Goal: Transaction & Acquisition: Purchase product/service

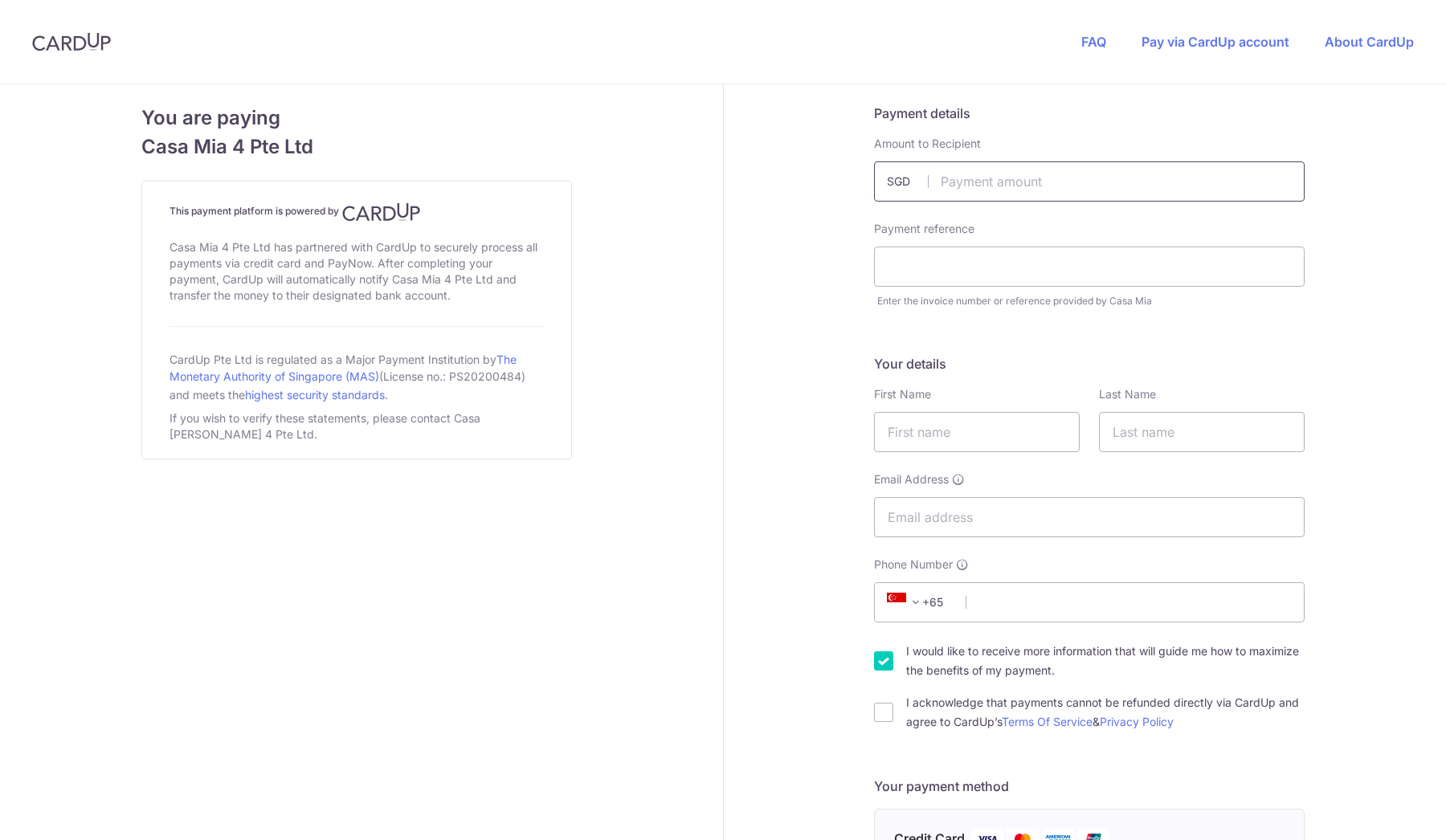
click at [976, 170] on input "text" at bounding box center [1089, 181] width 431 height 40
type input "2097.33"
click at [1020, 274] on input "text" at bounding box center [1089, 267] width 431 height 40
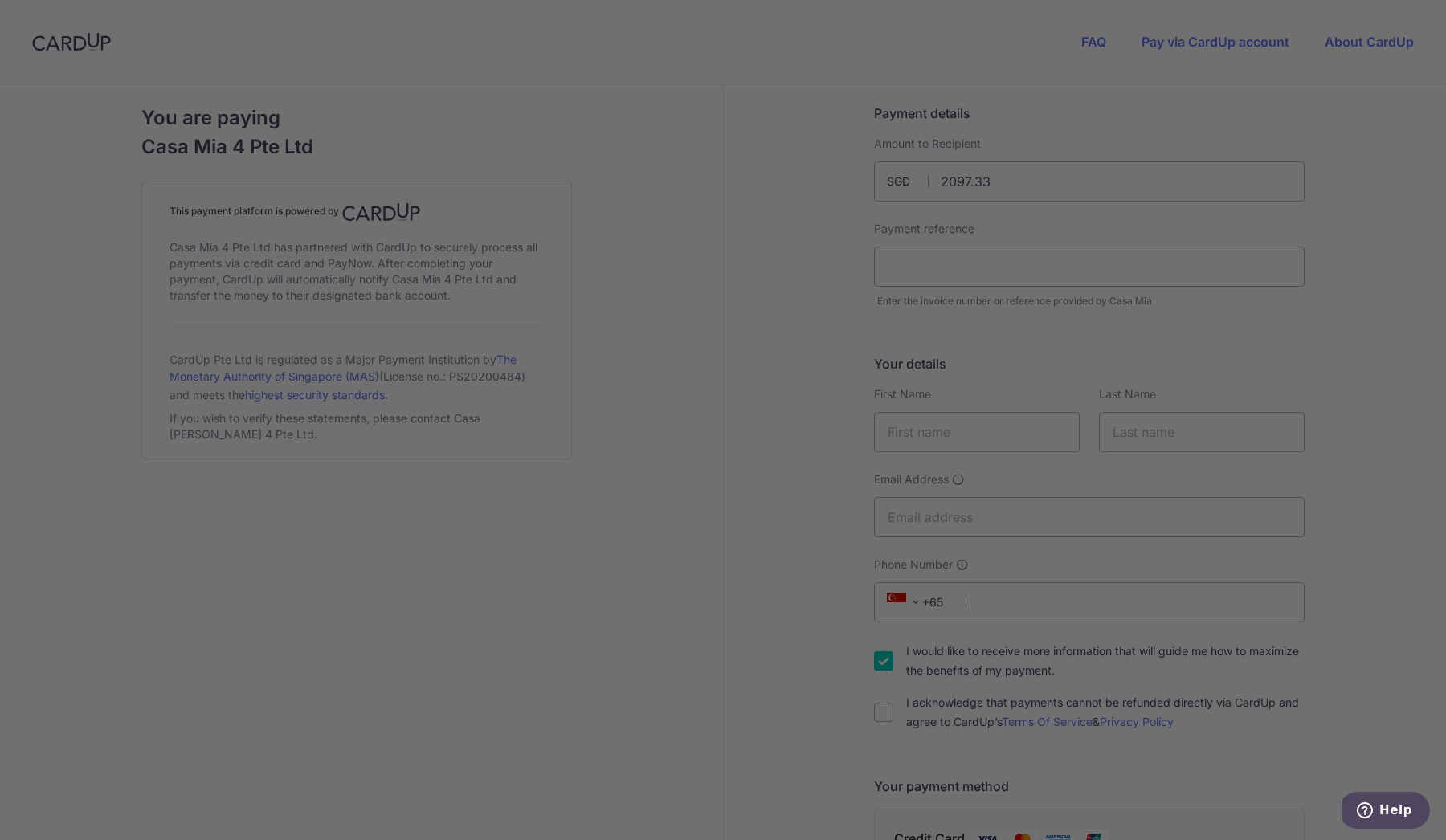
click at [1077, 529] on div at bounding box center [730, 424] width 1461 height 848
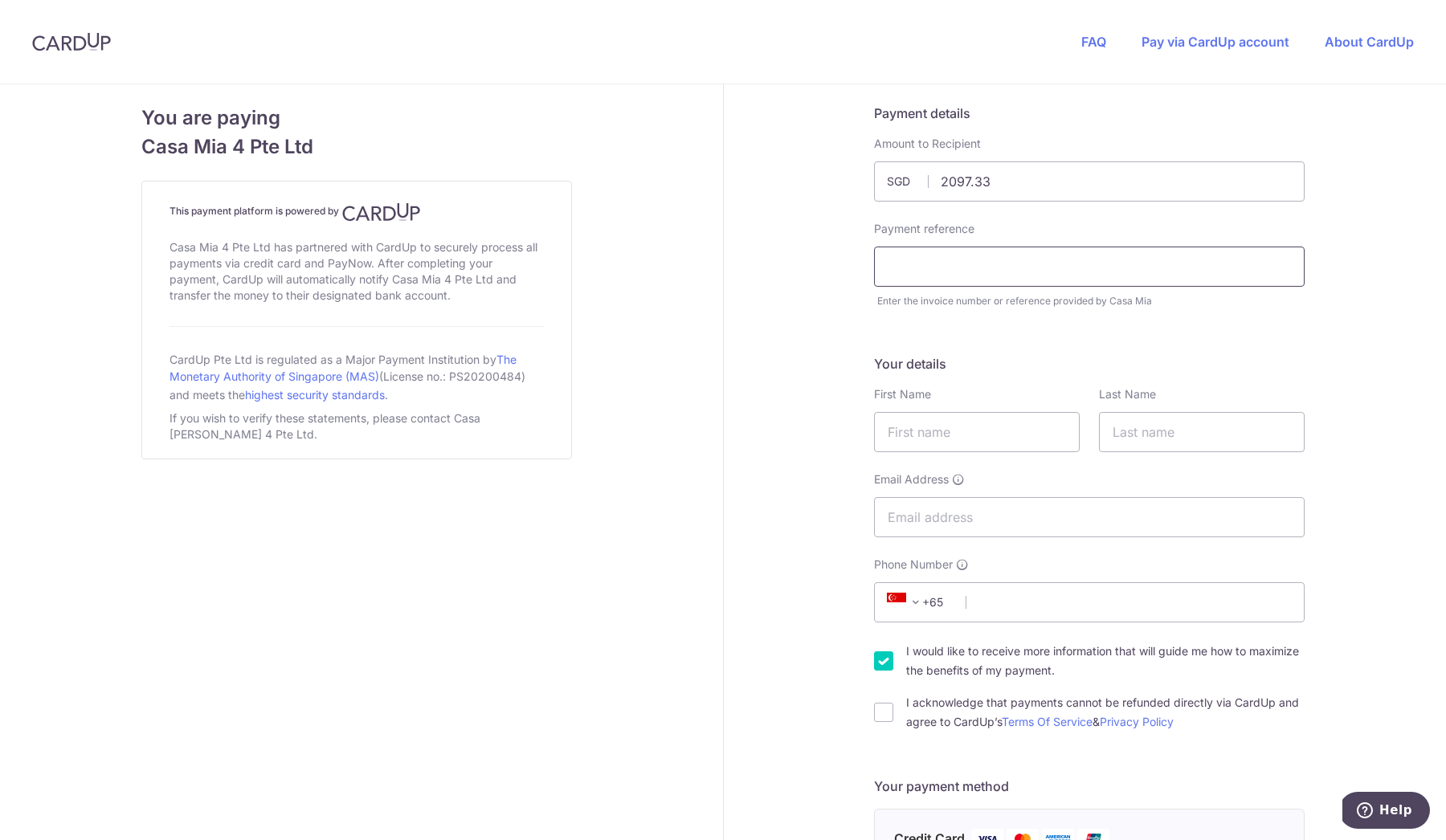
click at [935, 256] on input "text" at bounding box center [1089, 267] width 431 height 40
type input "18629"
type input "[DEMOGRAPHIC_DATA]"
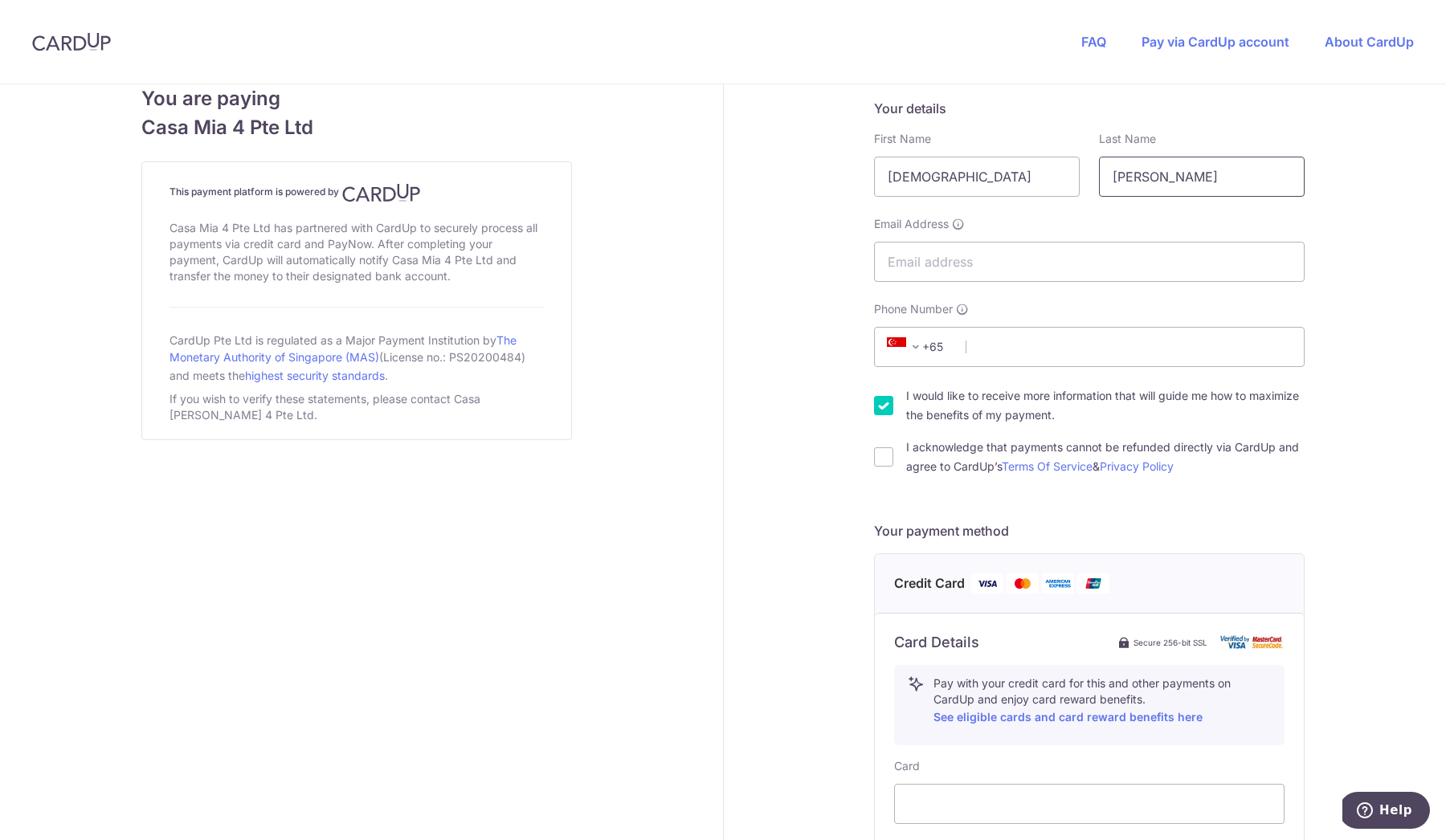
scroll to position [257, 0]
type input "[PERSON_NAME]"
type input "[EMAIL_ADDRESS][PERSON_NAME][DOMAIN_NAME]"
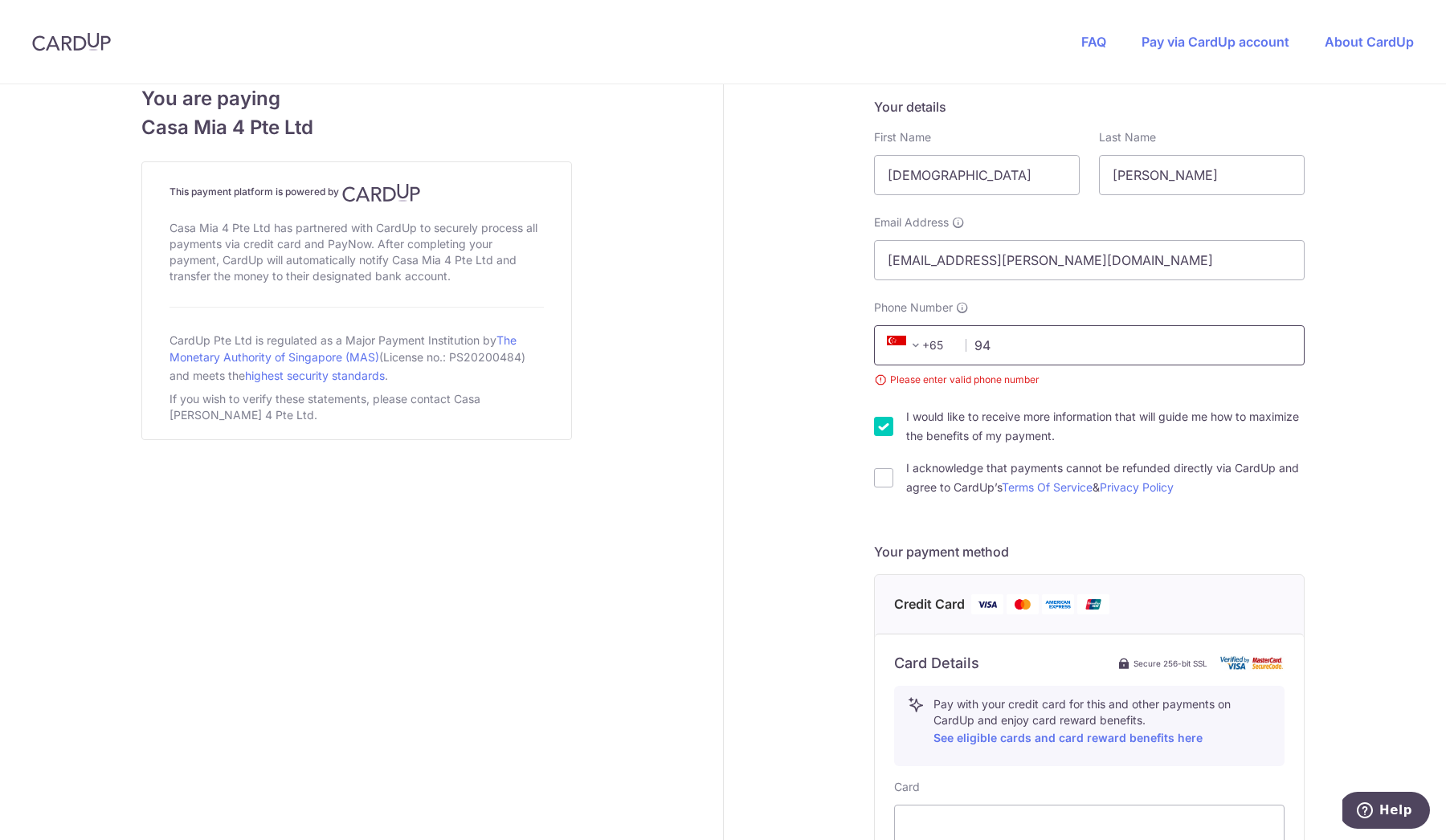
type input "9"
type input "8443"
click at [1282, 365] on input "8443" at bounding box center [1089, 345] width 431 height 40
click at [1245, 345] on input "8443" at bounding box center [1089, 345] width 431 height 40
type input "85104883"
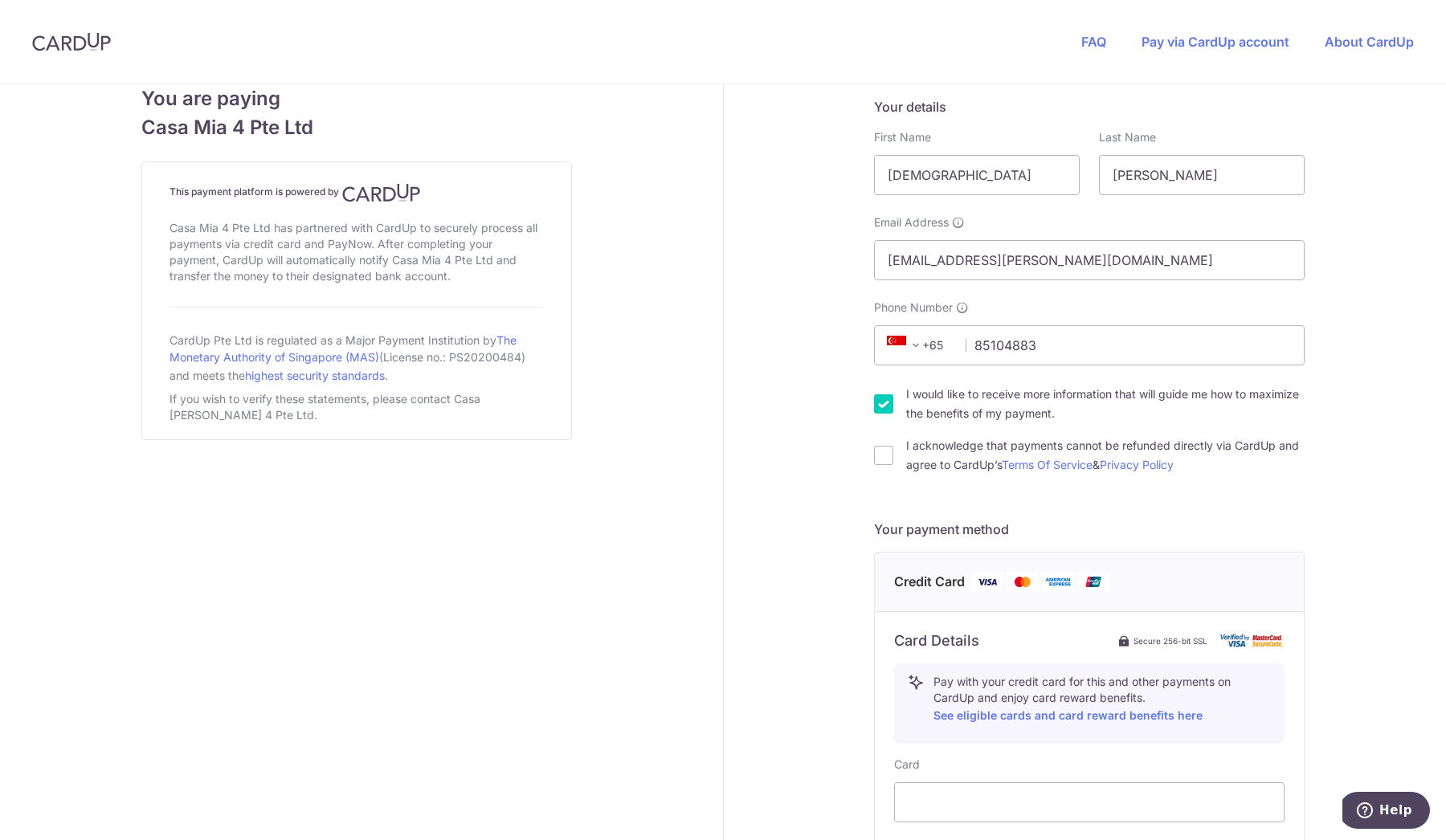
click at [882, 404] on input "I would like to receive more information that will guide me how to maximize the…" at bounding box center [883, 404] width 19 height 19
checkbox input "false"
click at [878, 468] on div "I acknowledge that payments cannot be refunded directly via CardUp and agree to…" at bounding box center [1089, 455] width 431 height 39
click at [879, 455] on input "I acknowledge that payments cannot be refunded directly via CardUp and agree to…" at bounding box center [883, 455] width 19 height 19
checkbox input "true"
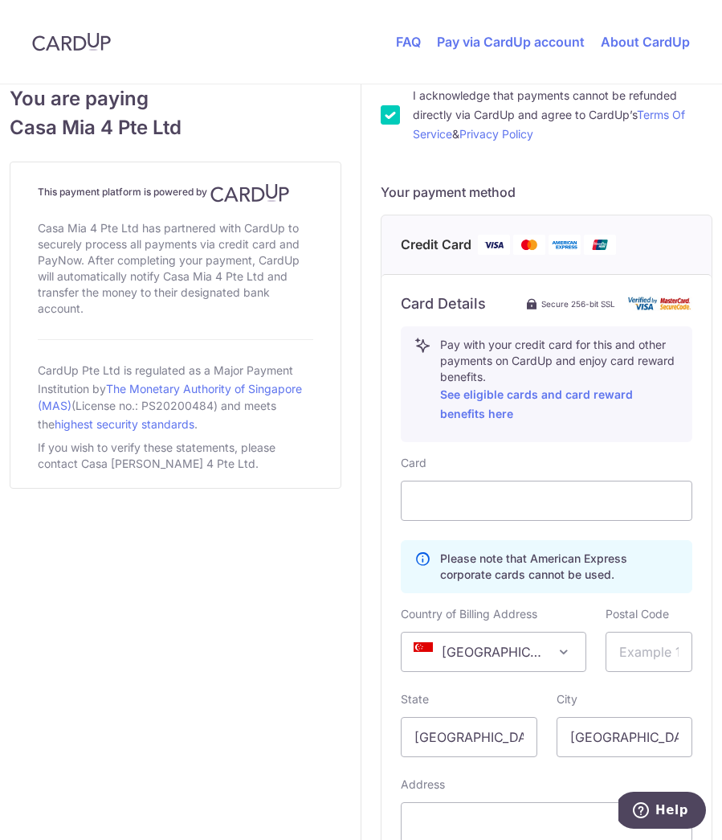
scroll to position [616, 0]
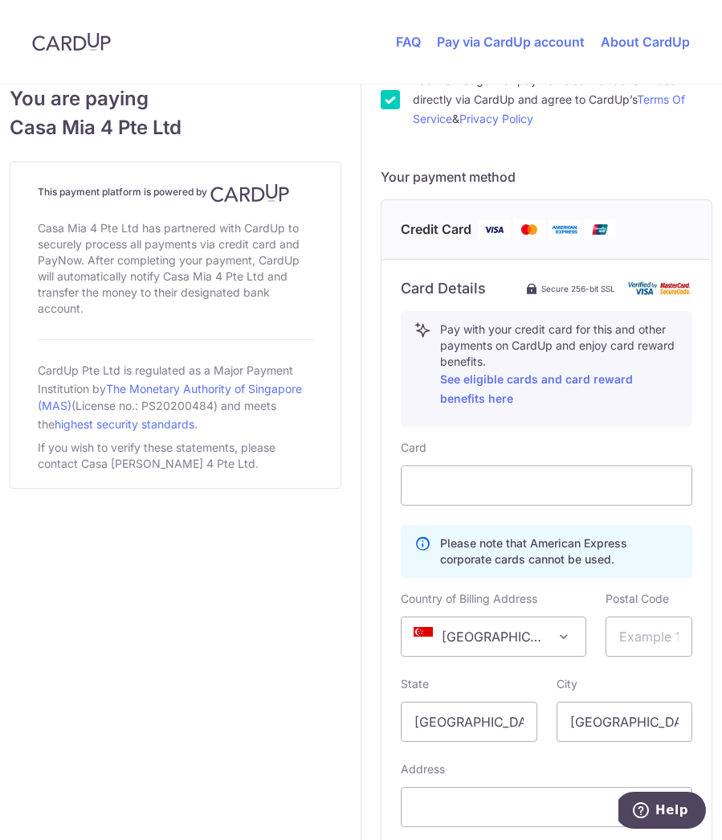
click at [562, 559] on p "Please note that American Express corporate cards cannot be used." at bounding box center [559, 551] width 239 height 32
click at [494, 519] on div "Card Please note that American Express corporate cards cannot be used. Country …" at bounding box center [547, 663] width 292 height 447
click at [483, 501] on div at bounding box center [547, 485] width 292 height 40
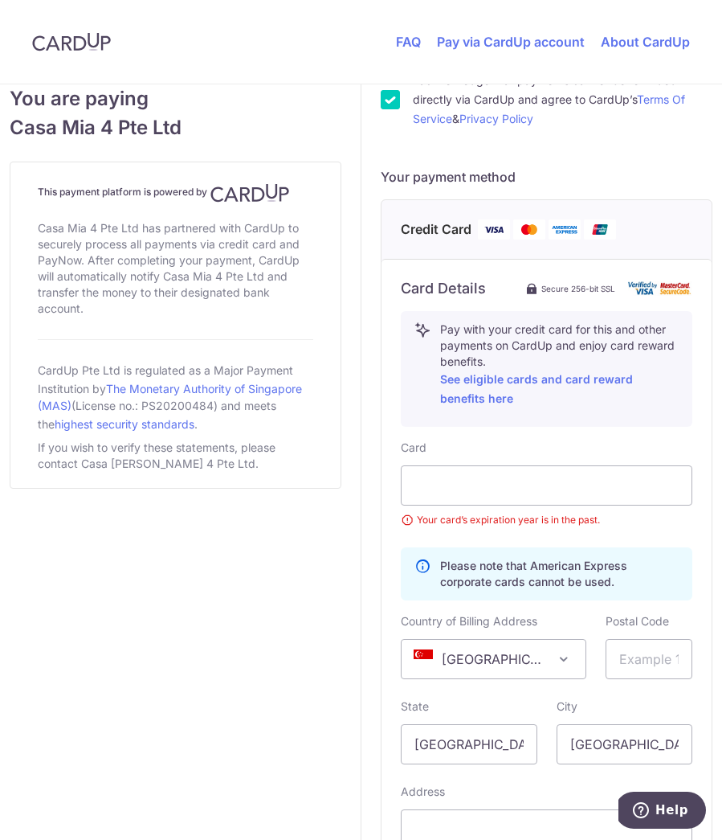
click at [623, 557] on div "Please note that American Express corporate cards cannot be used." at bounding box center [547, 573] width 292 height 53
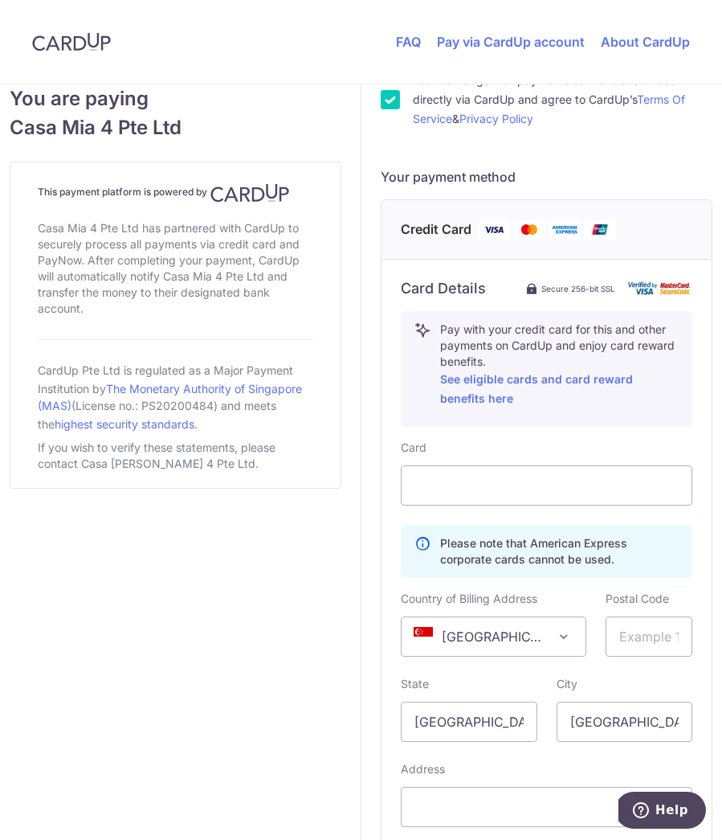
click at [529, 636] on span "[GEOGRAPHIC_DATA]" at bounding box center [494, 636] width 184 height 39
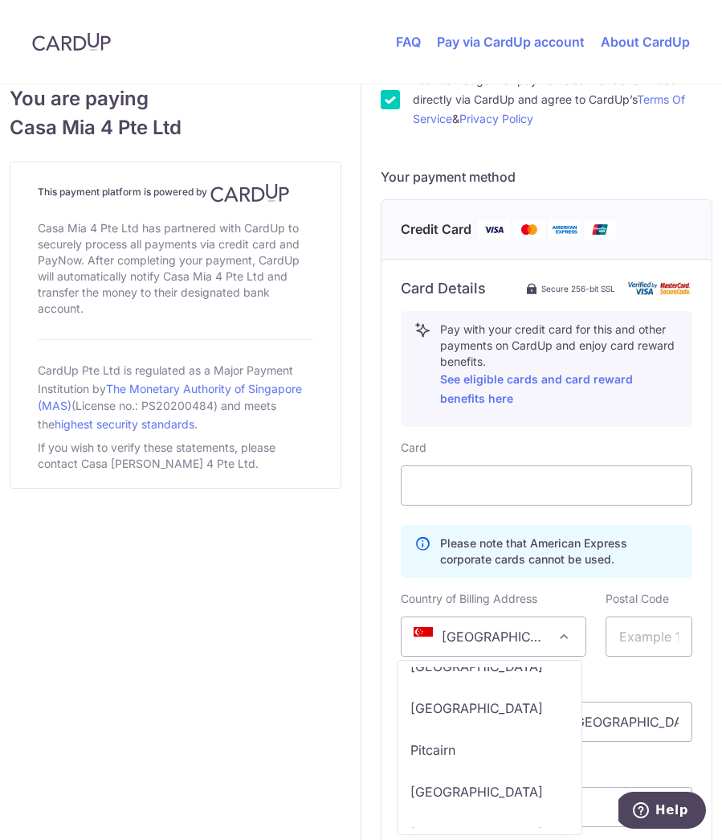
scroll to position [7415, 0]
select select "PH"
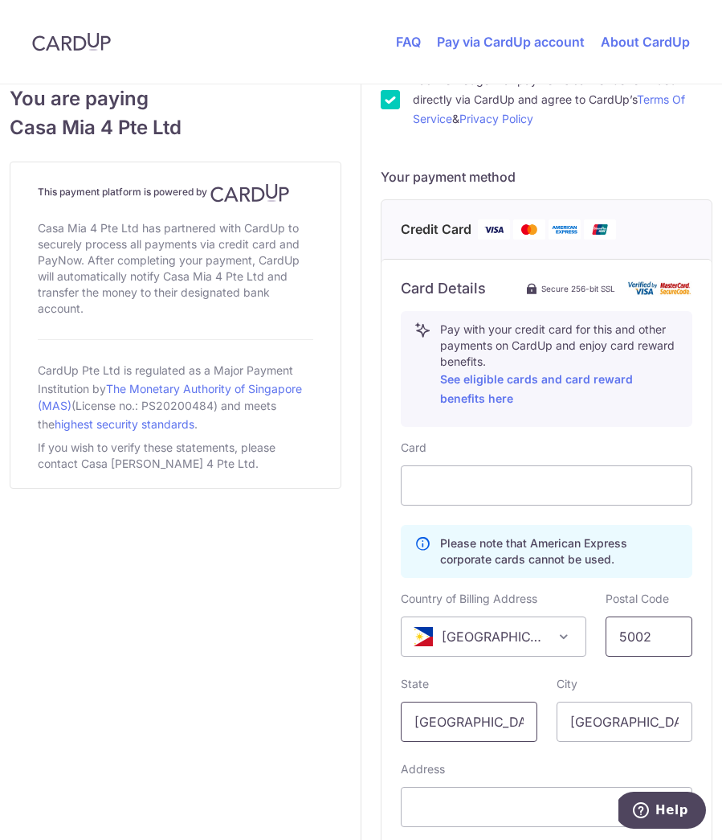
type input "5002"
type input "S"
type input "p"
type input "[GEOGRAPHIC_DATA]"
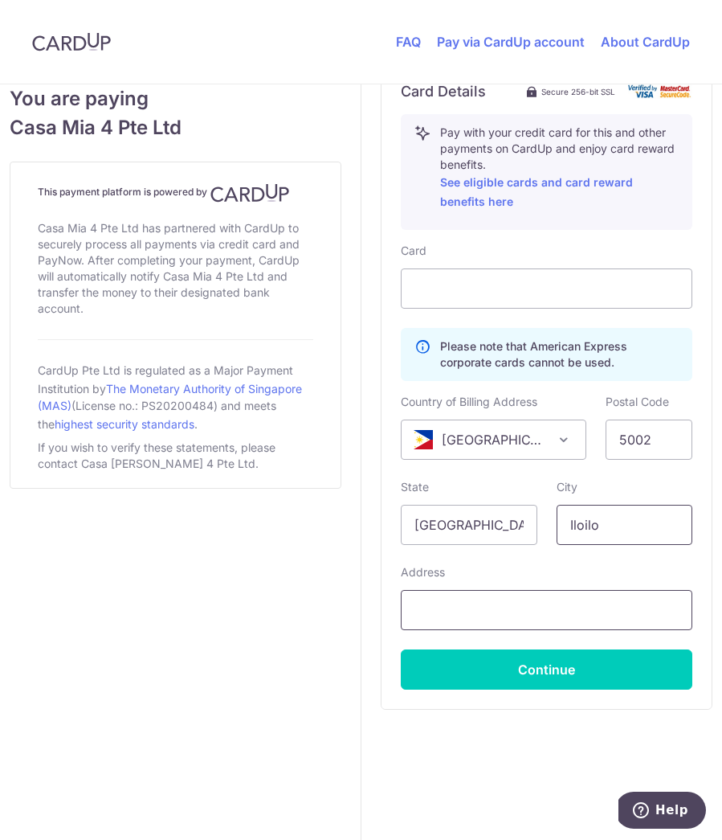
scroll to position [813, 0]
type input "Iloilo"
type input "r"
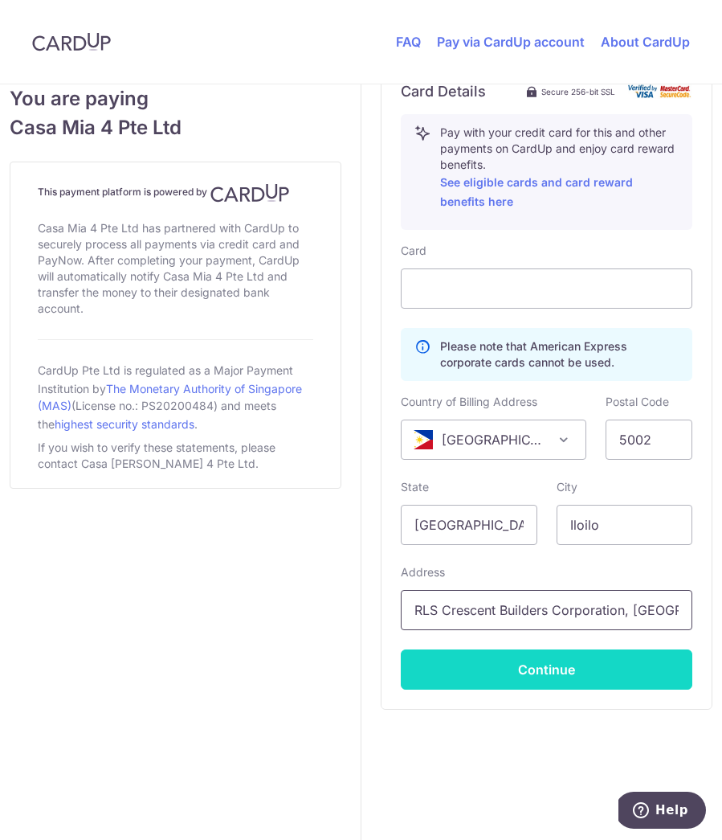
type input "RLS Crescent Builders Corporation, [GEOGRAPHIC_DATA], [GEOGRAPHIC_DATA]. [PERSO…"
click at [473, 664] on button "Continue" at bounding box center [547, 669] width 292 height 40
type input "**** 8622"
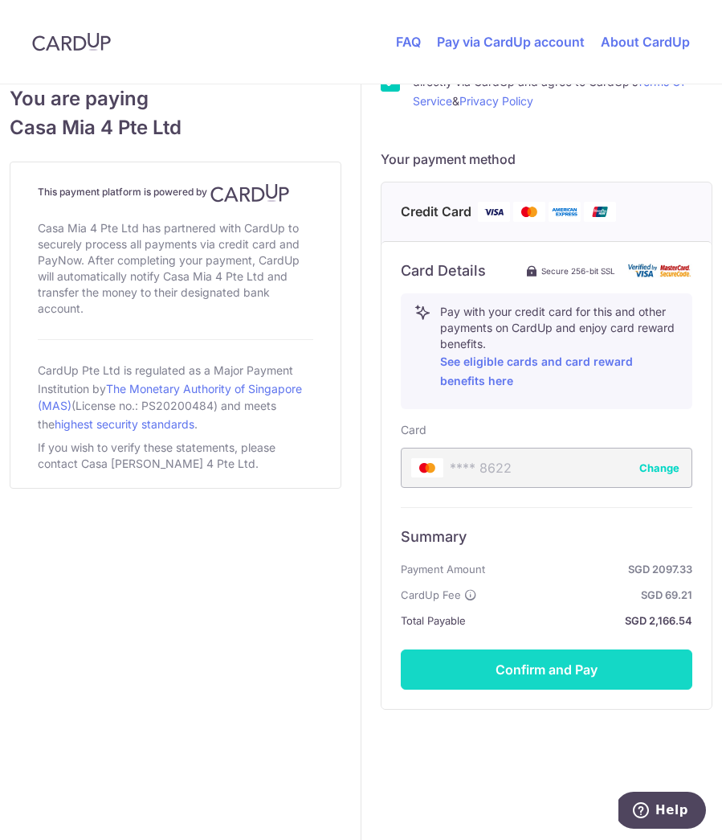
scroll to position [634, 0]
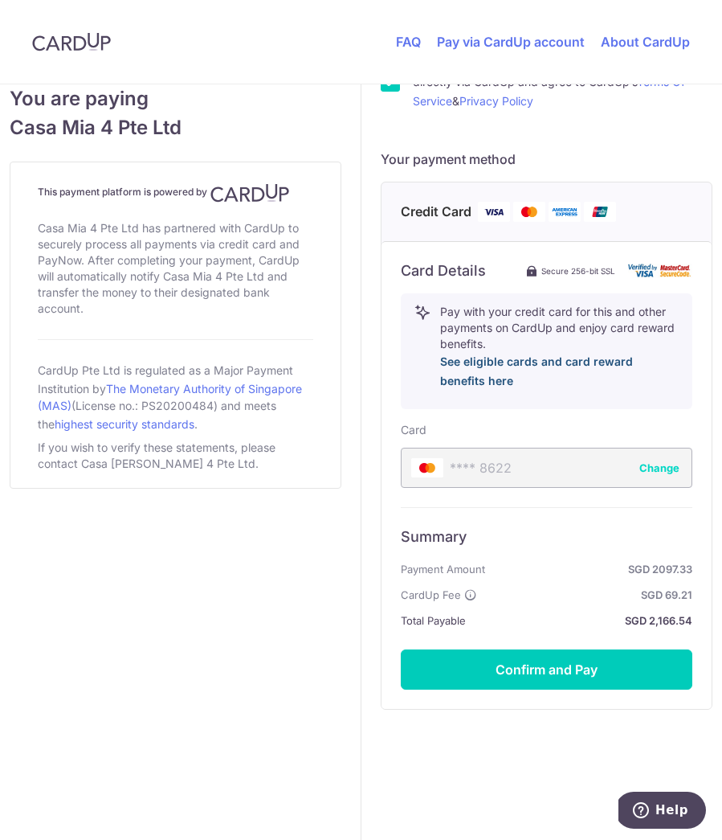
click at [499, 359] on link "See eligible cards and card reward benefits here" at bounding box center [536, 370] width 193 height 33
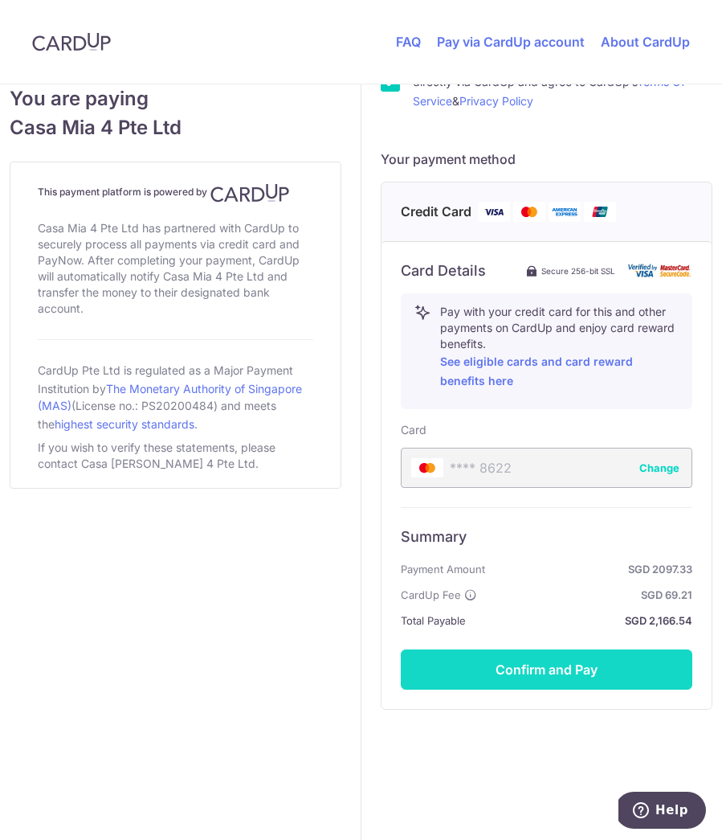
click at [437, 665] on button "Confirm and Pay" at bounding box center [547, 669] width 292 height 40
